Goal: Share content

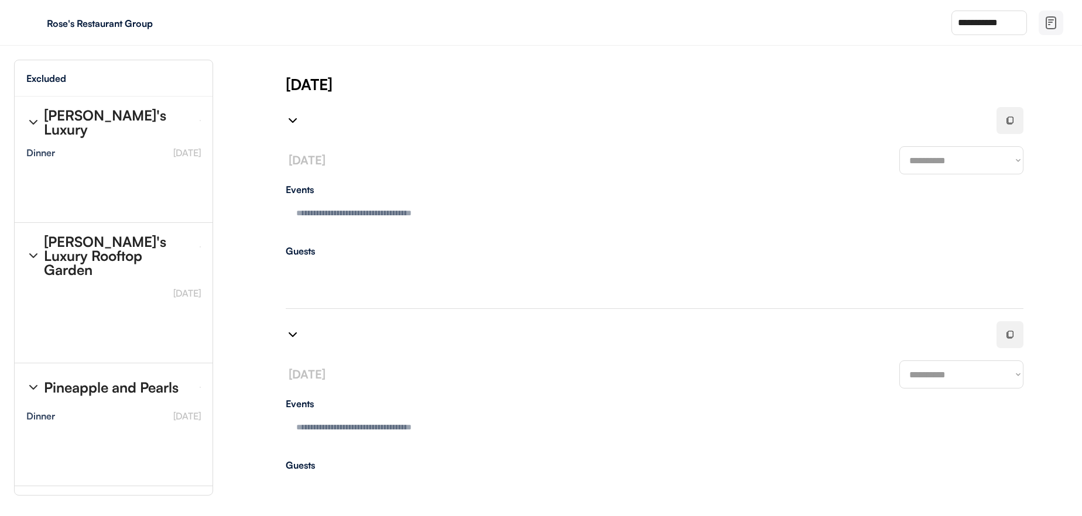
scroll to position [25, 0]
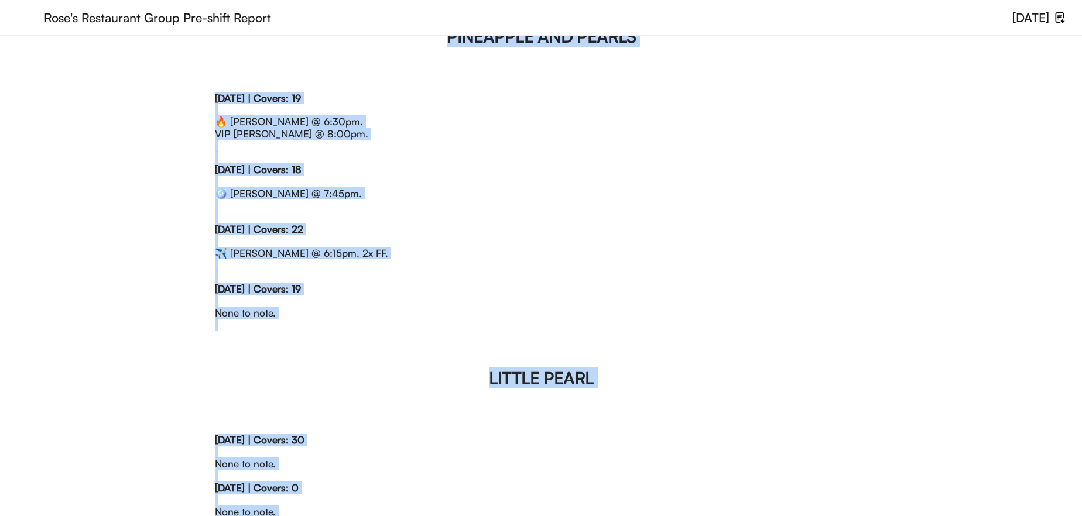
scroll to position [1212, 0]
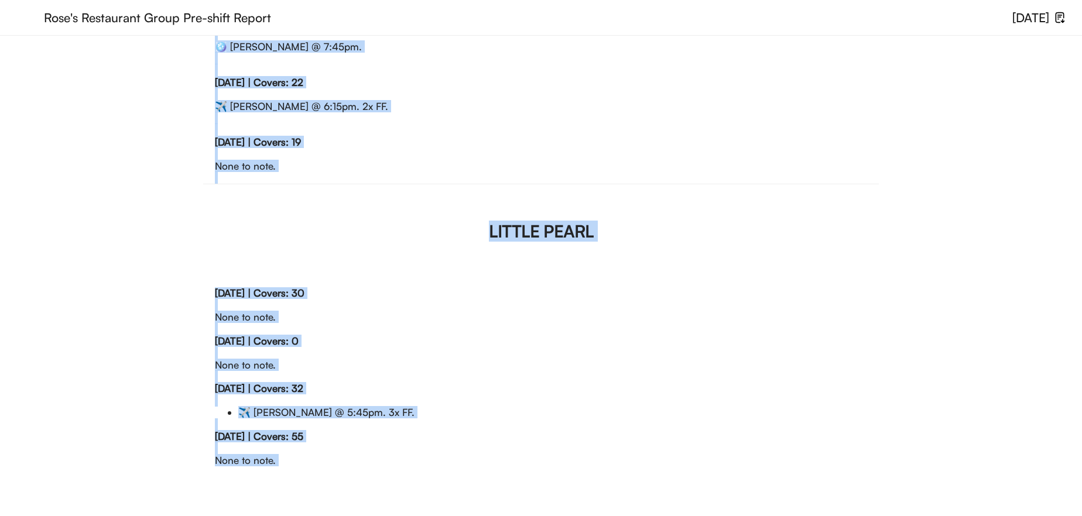
drag, startPoint x: 210, startPoint y: 49, endPoint x: 649, endPoint y: 566, distance: 678.5
copy div "RRG Friends of RRG Hi team!! Below are our RRG Special Guests for the week: 🔥 -…"
